Goal: Information Seeking & Learning: Learn about a topic

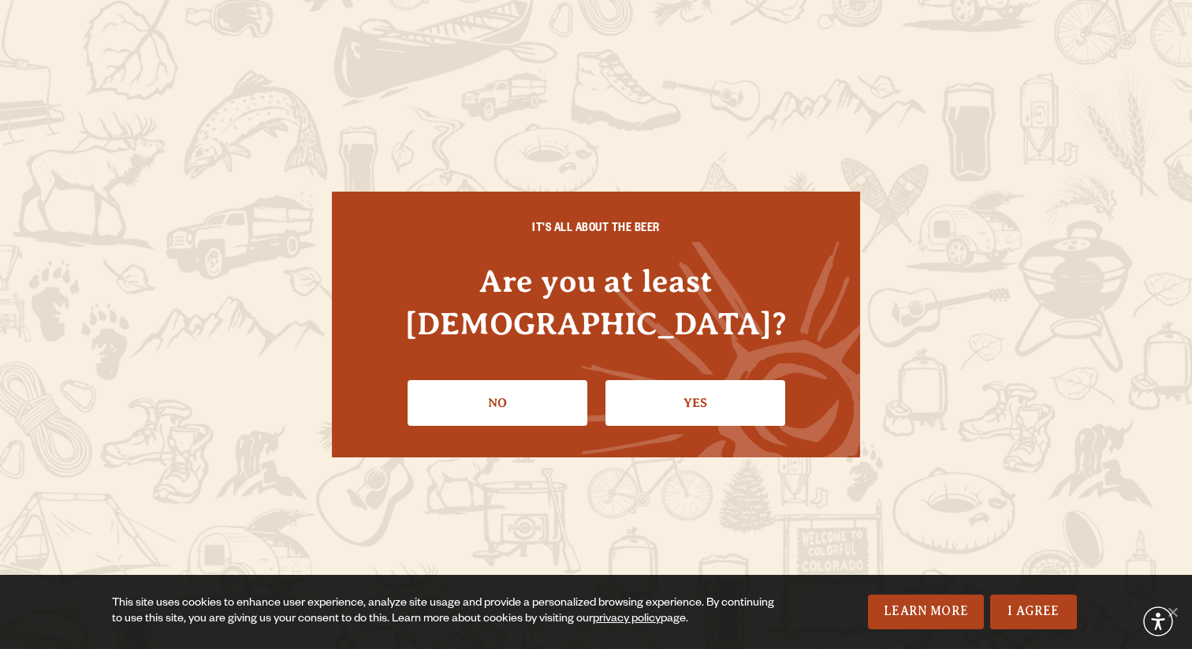
click at [691, 387] on link "Yes" at bounding box center [695, 403] width 180 height 46
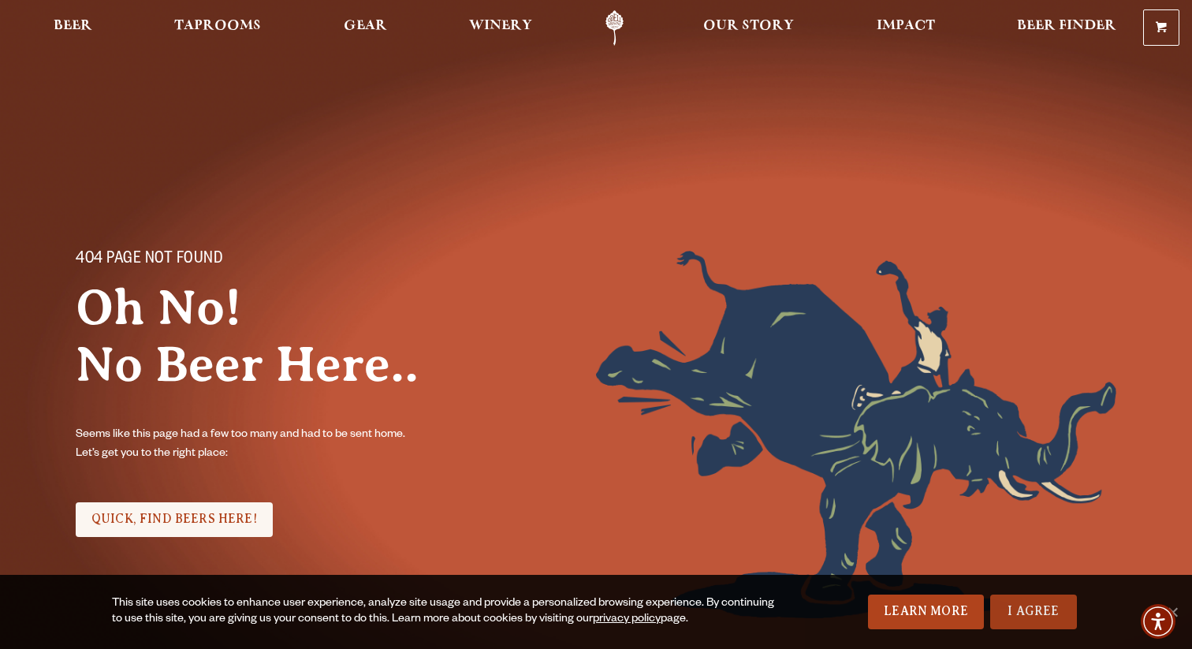
click at [1045, 609] on link "I Agree" at bounding box center [1033, 611] width 87 height 35
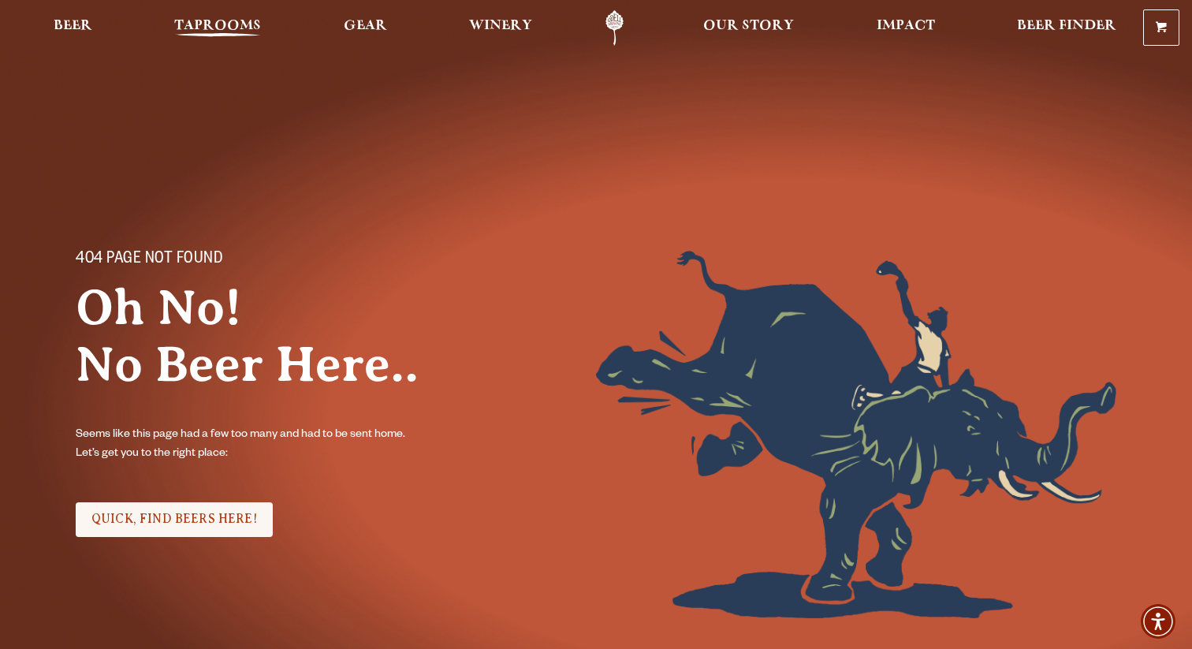
click at [239, 23] on span "Taprooms" at bounding box center [217, 26] width 87 height 13
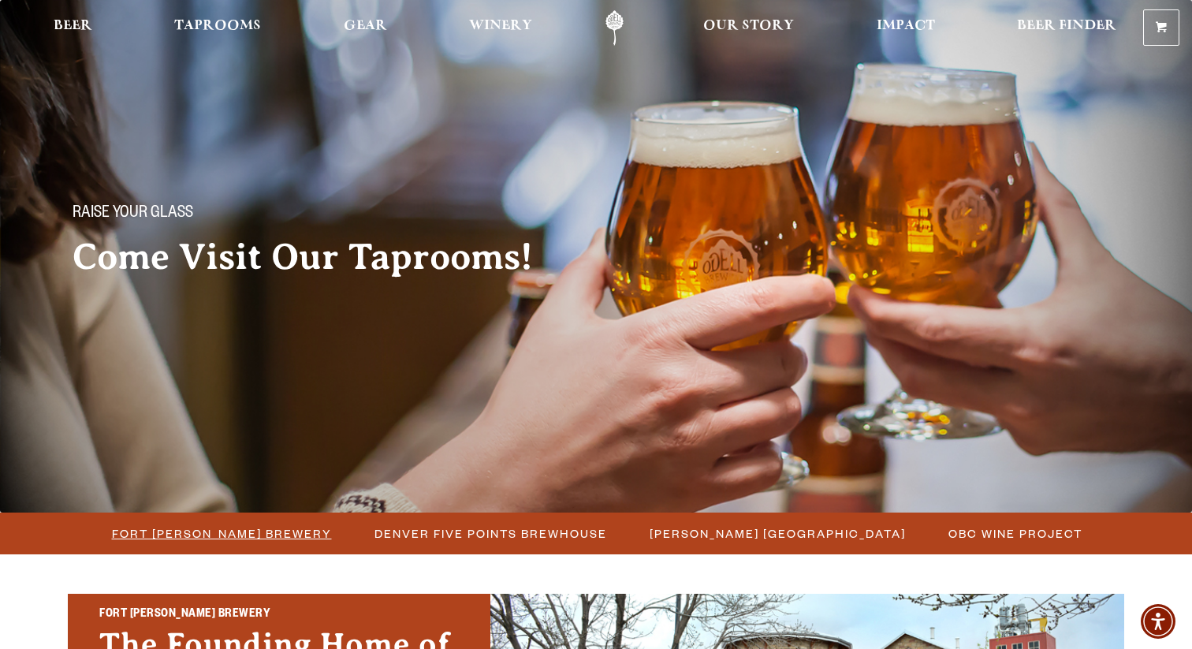
click at [250, 541] on span "Fort [PERSON_NAME] Brewery" at bounding box center [222, 533] width 220 height 23
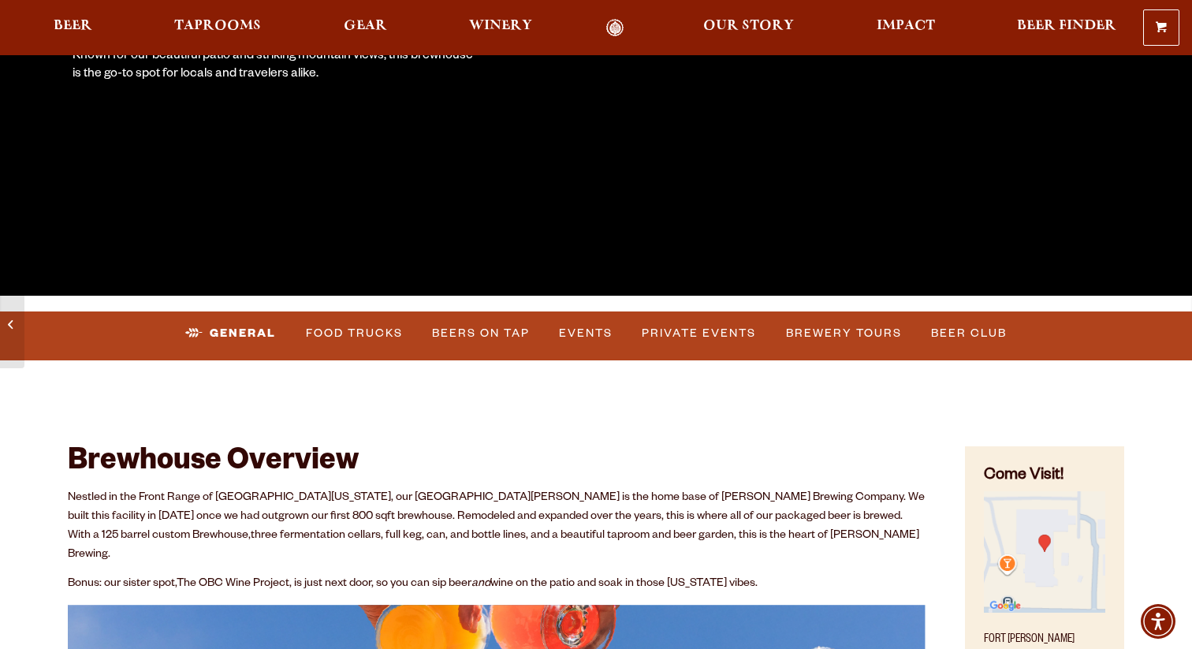
scroll to position [375, 0]
click at [594, 344] on link "Events" at bounding box center [586, 333] width 66 height 36
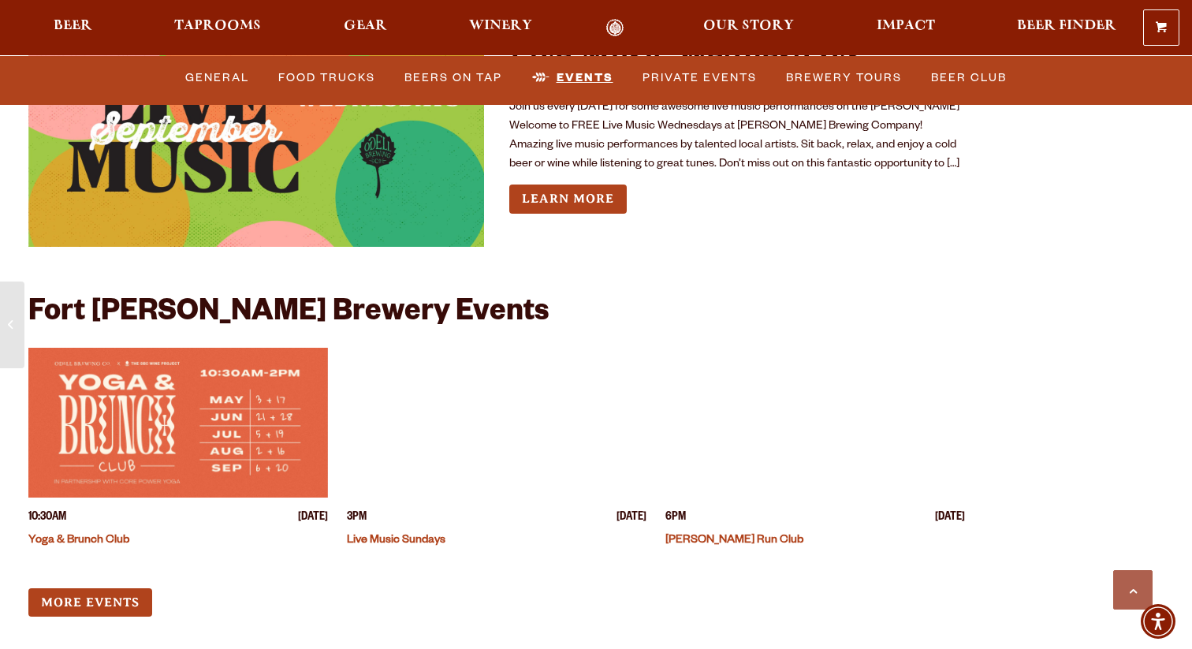
scroll to position [5955, 0]
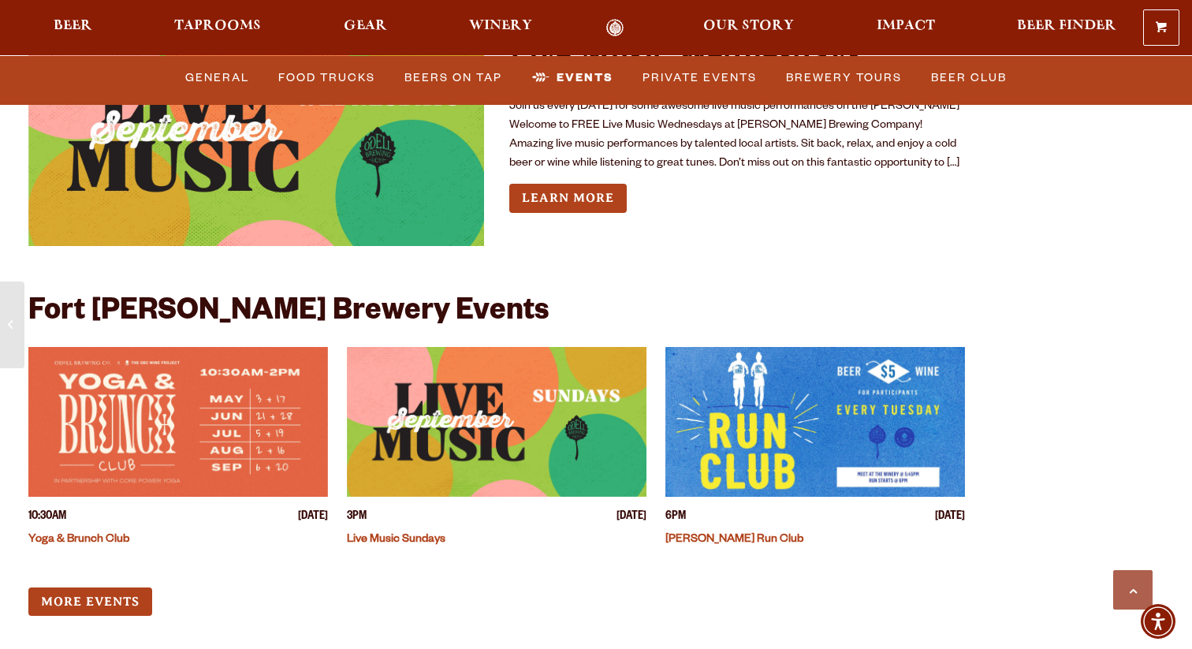
click at [173, 423] on img "View event details" at bounding box center [178, 422] width 300 height 150
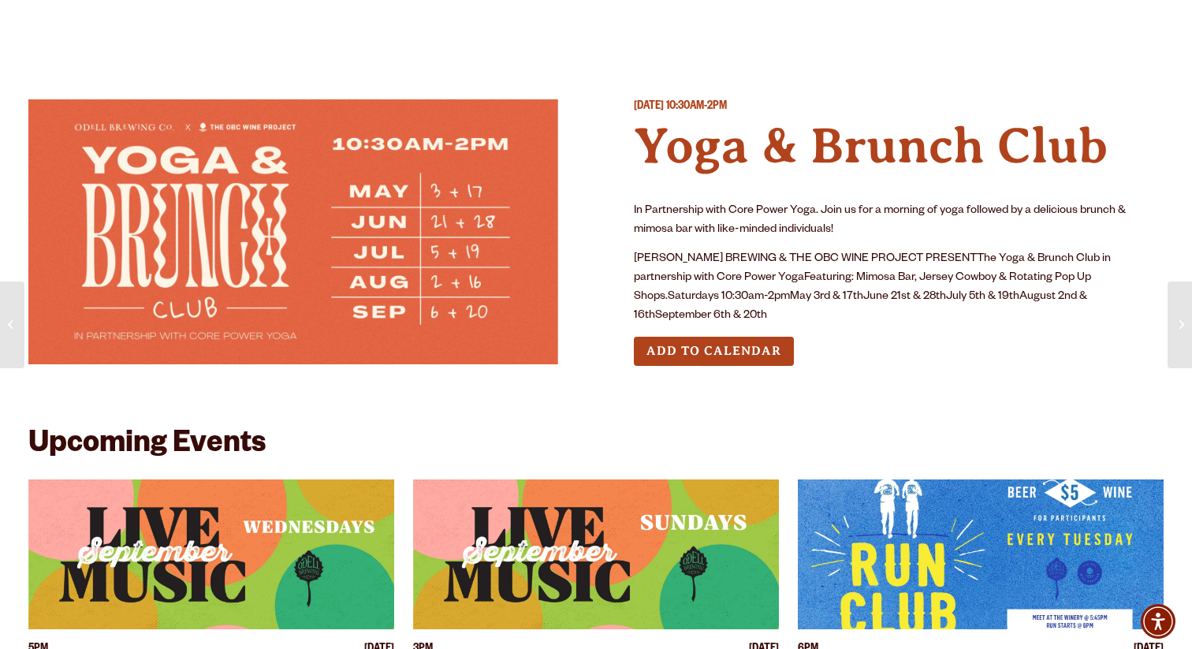
click at [647, 378] on div "Saturday September 20, 2025 10:30AM-2PM Yoga & Brunch Club In Partnership with …" at bounding box center [595, 244] width 1135 height 367
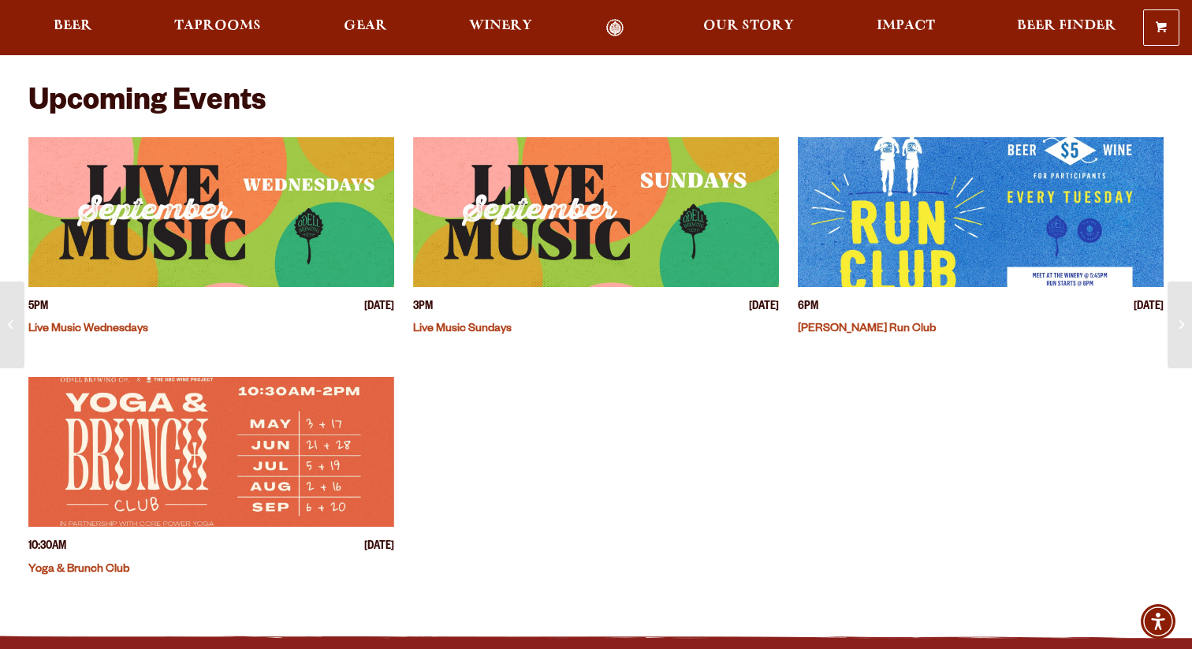
scroll to position [344, 0]
